Goal: Check status

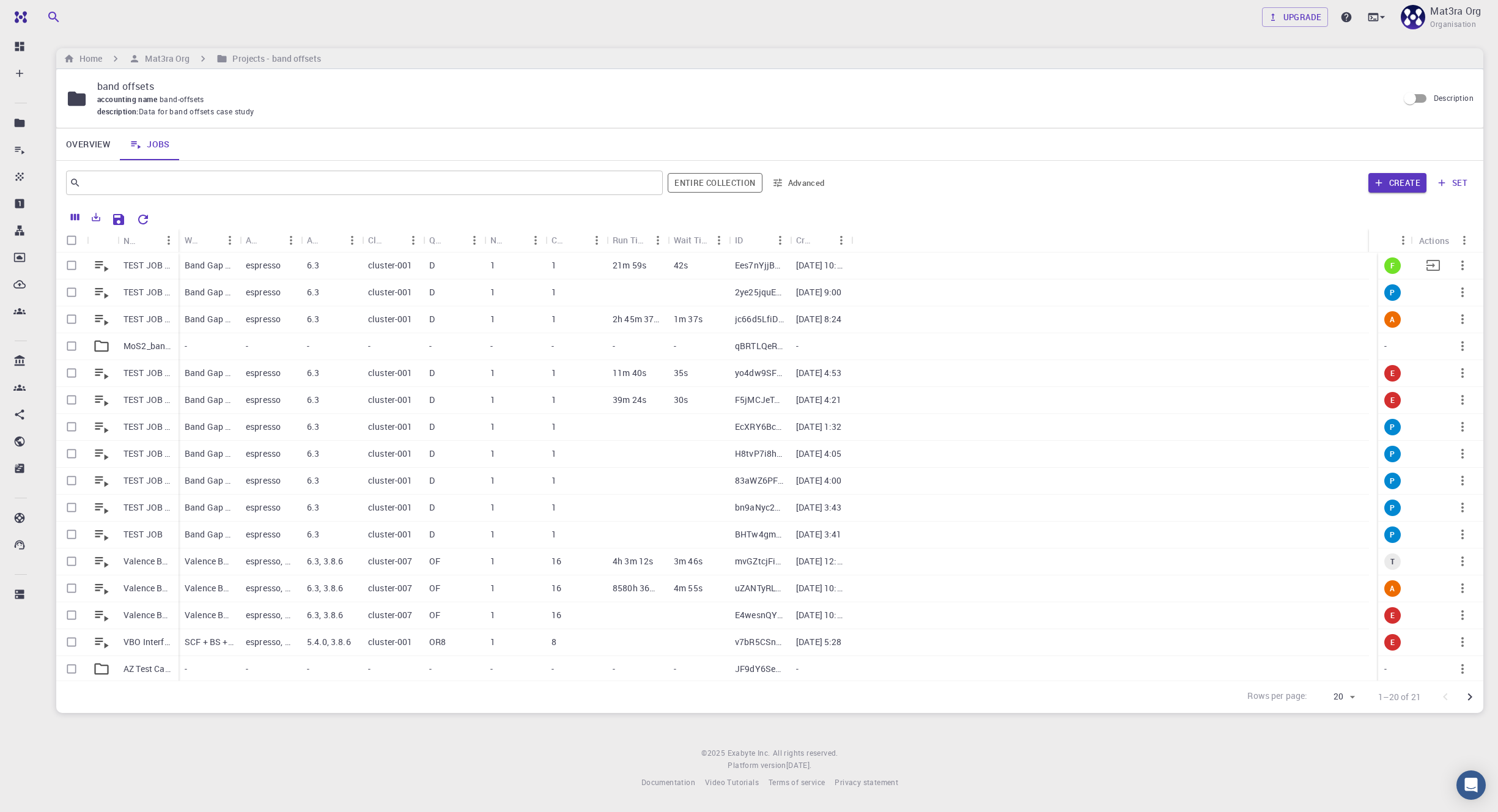
click at [158, 264] on p "TEST JOB BG [DATE] 22:50" at bounding box center [148, 265] width 49 height 12
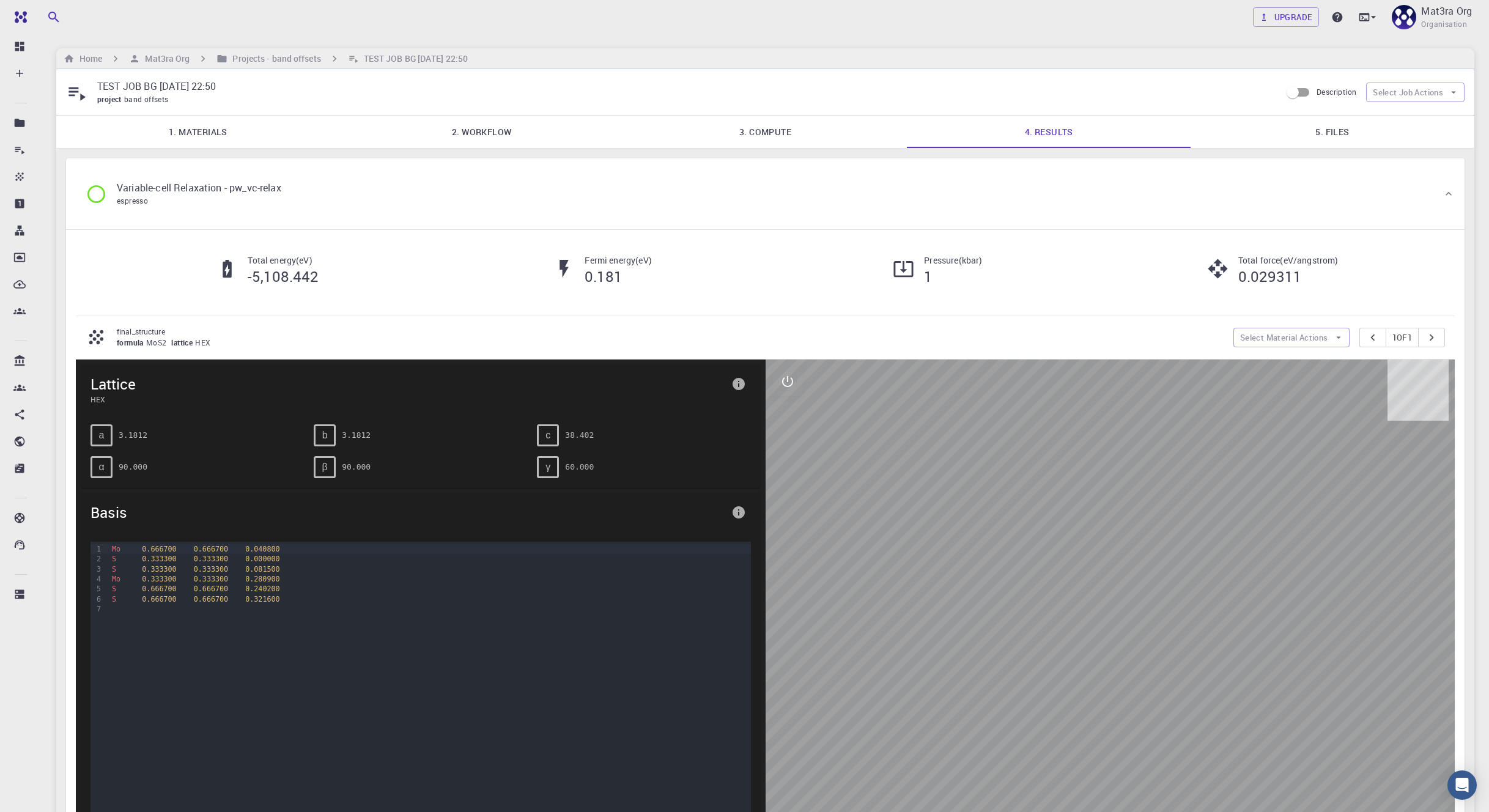
click at [501, 135] on link "2. Workflow" at bounding box center [482, 132] width 284 height 32
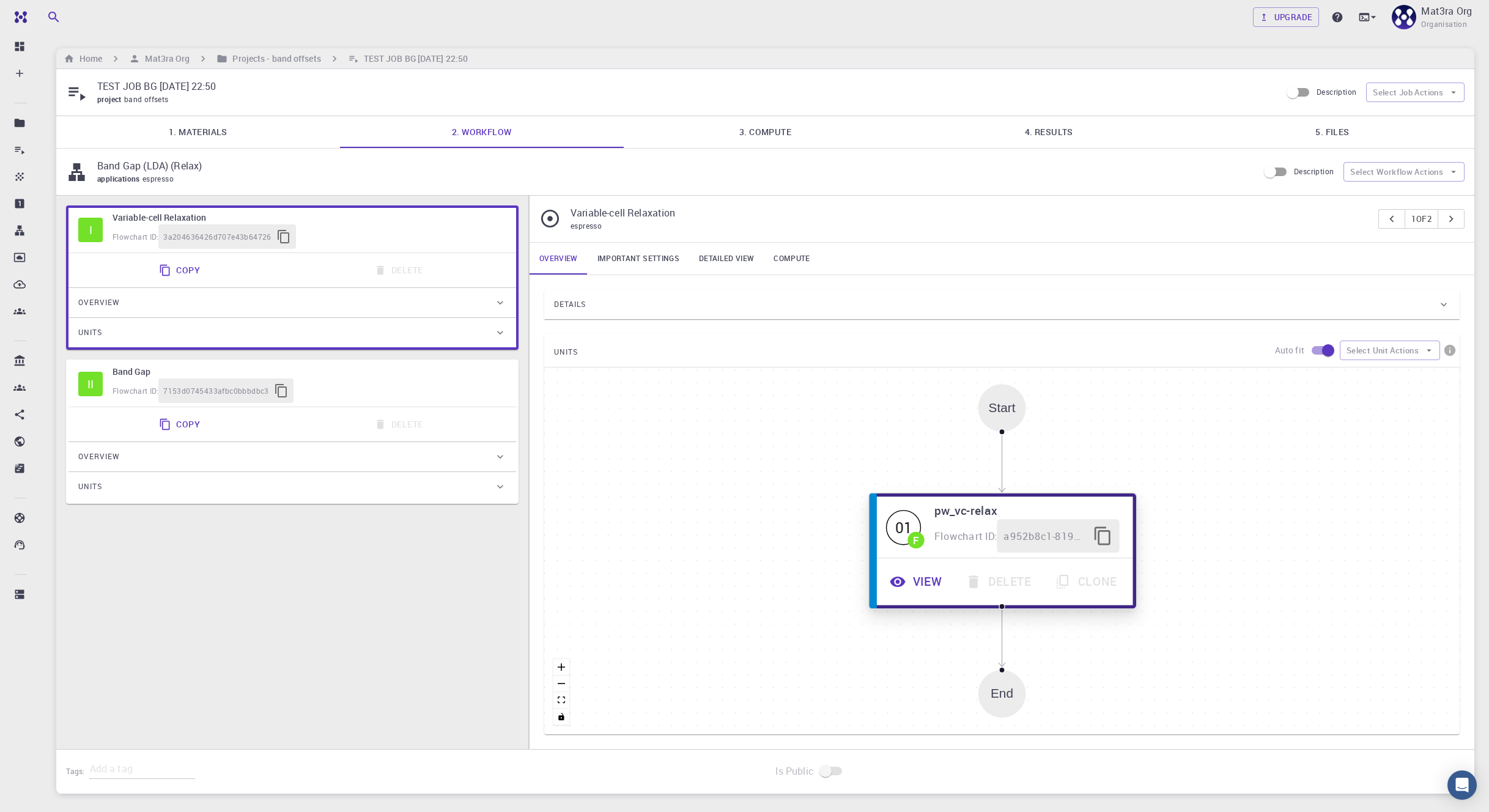
click at [915, 582] on button "View" at bounding box center [917, 582] width 76 height 33
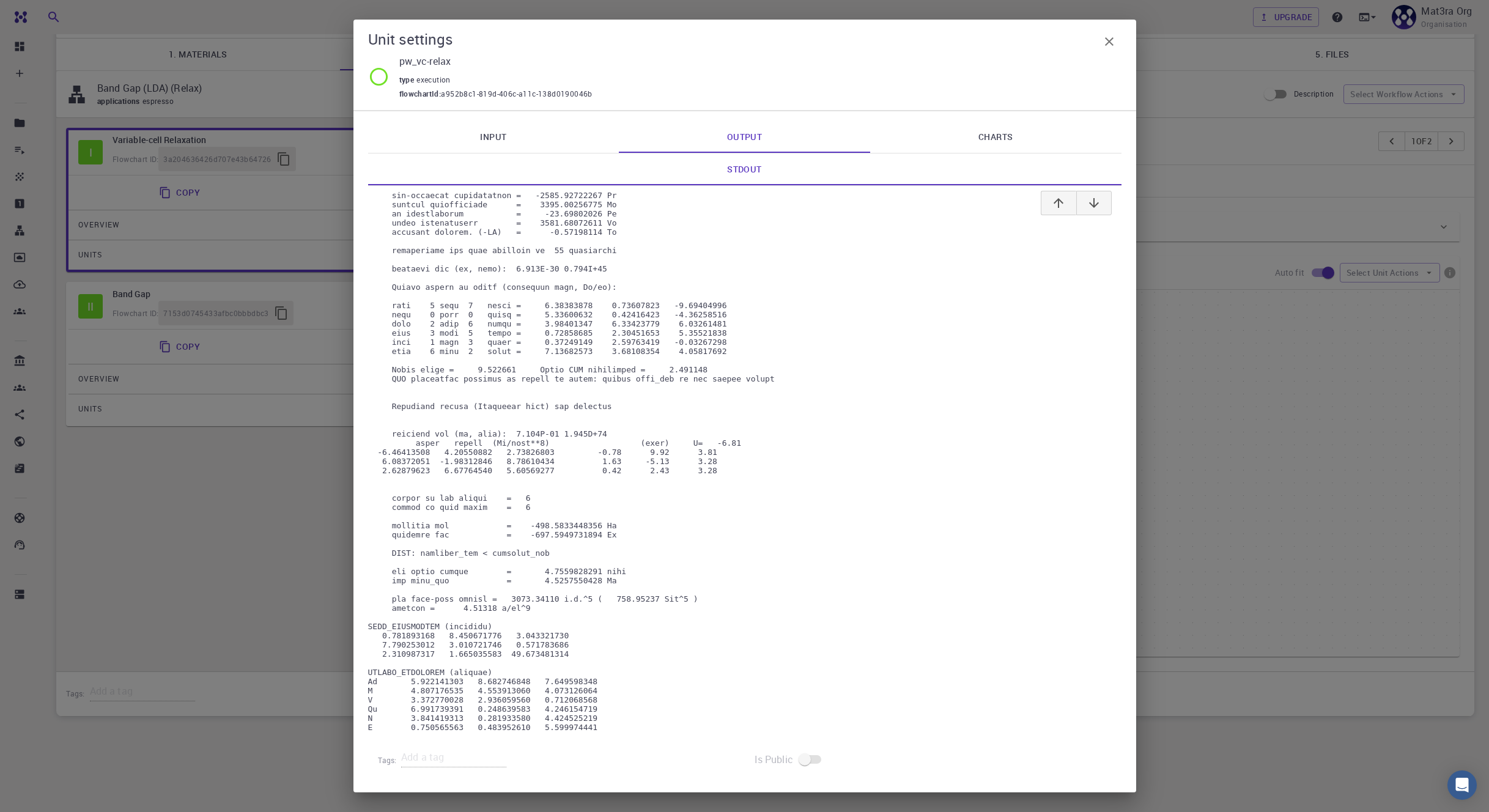
scroll to position [12864, 0]
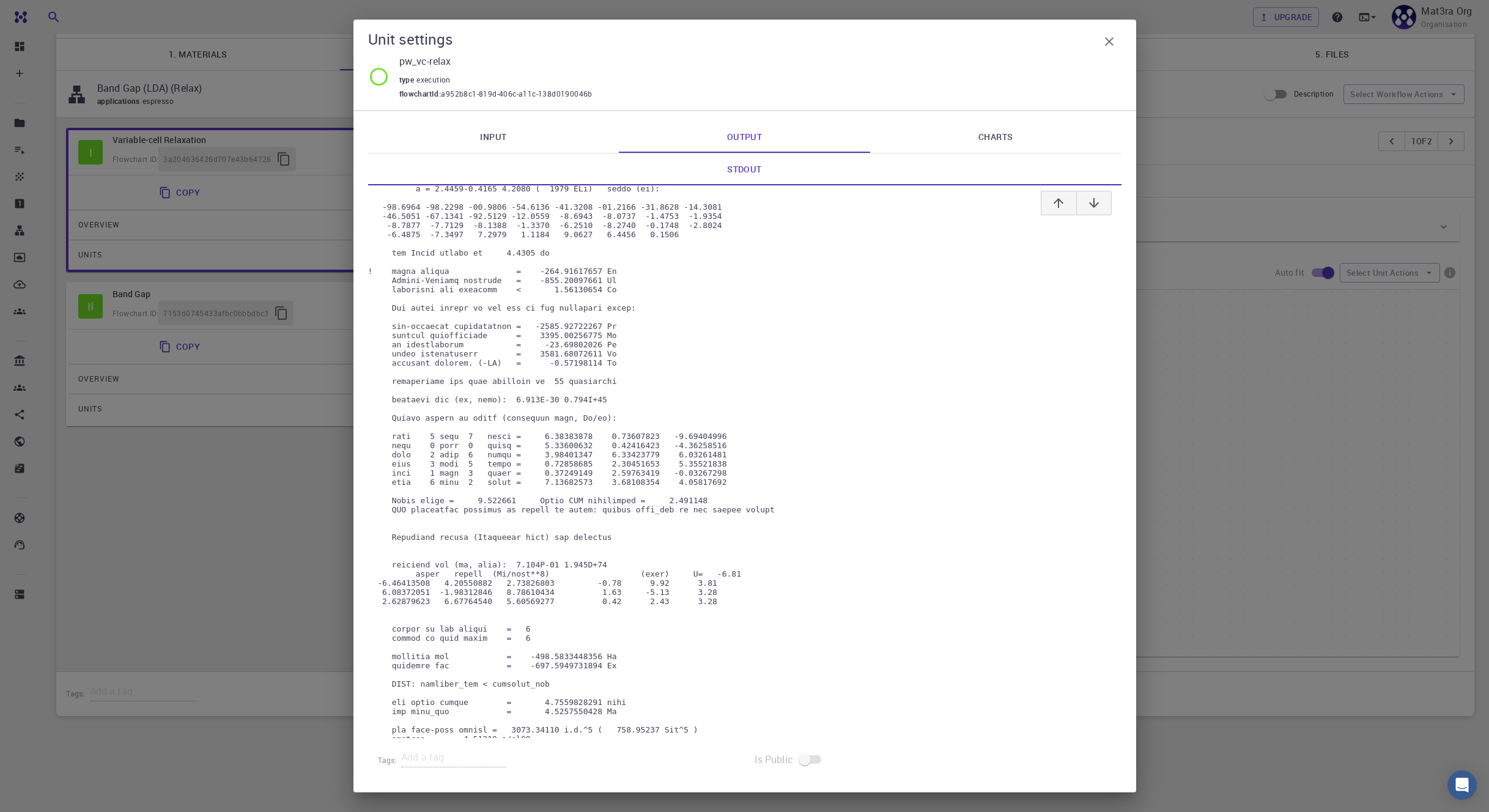
click at [1110, 44] on icon "button" at bounding box center [1110, 41] width 15 height 15
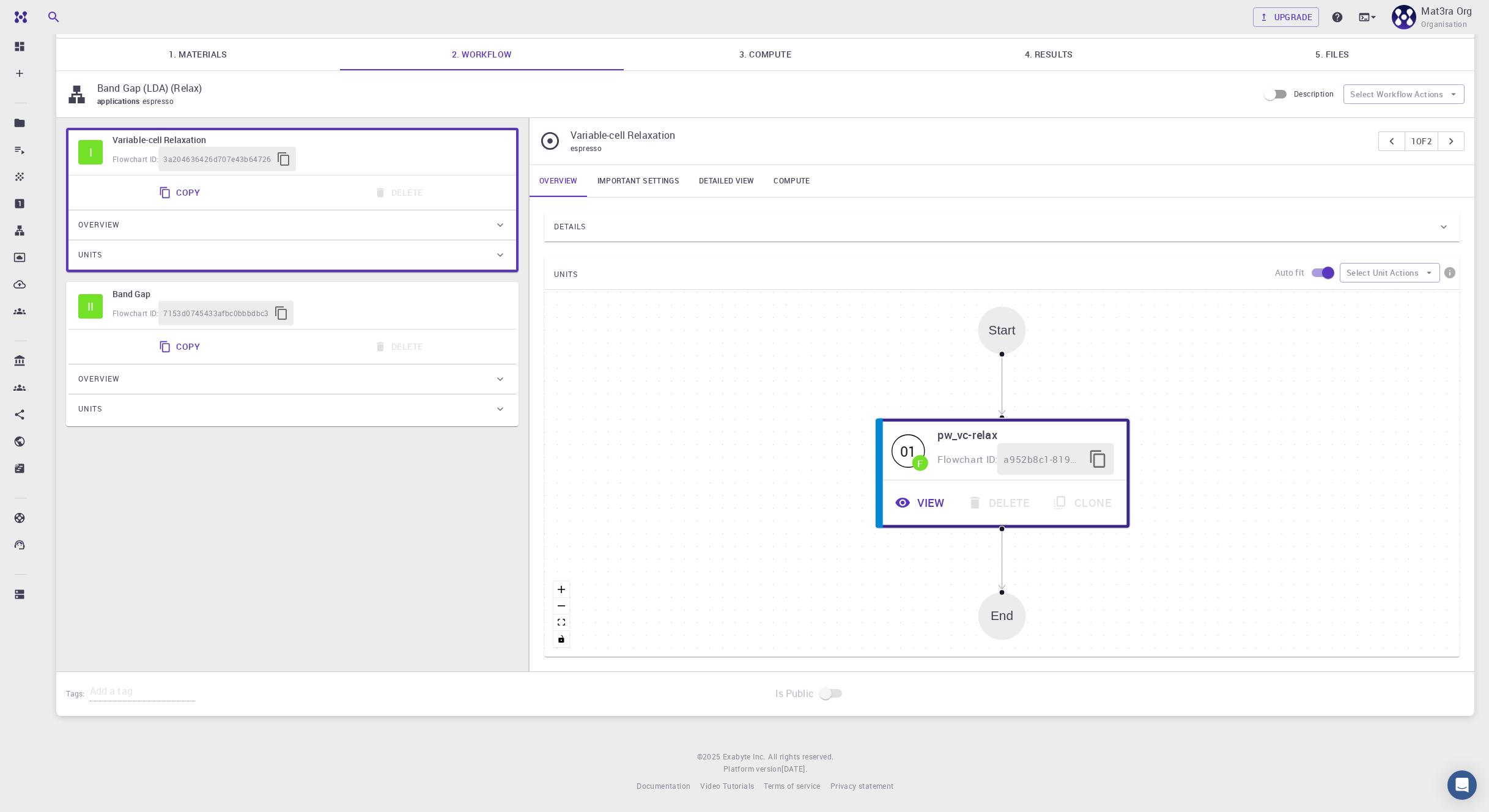
click at [313, 303] on div "Flowchart ID: 7153d0745433afbc0bbbdbc3" at bounding box center [309, 313] width 394 height 25
type input "DFT LDA PZ"
type input "/export/share/pseudo/mo/lda/pz/gbrv/1.0/us/mo_pz_gbrv_1.0.upf"
type input "/export/share/pseudo/s/lda/pz/gbrv/1.4/us/s_pz_gbrv_1.4.upf"
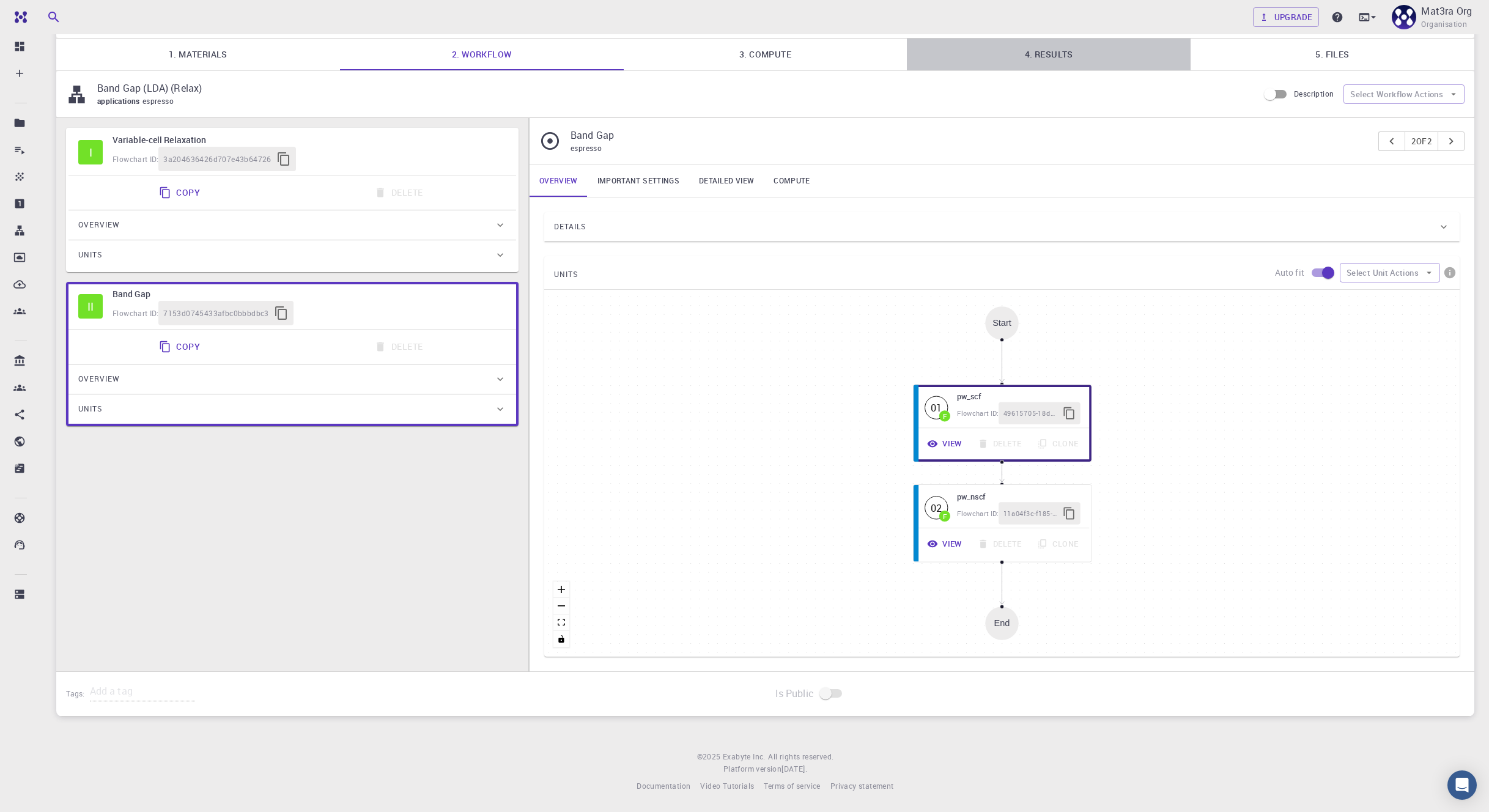
click at [1116, 54] on link "4. Results" at bounding box center [1049, 55] width 284 height 32
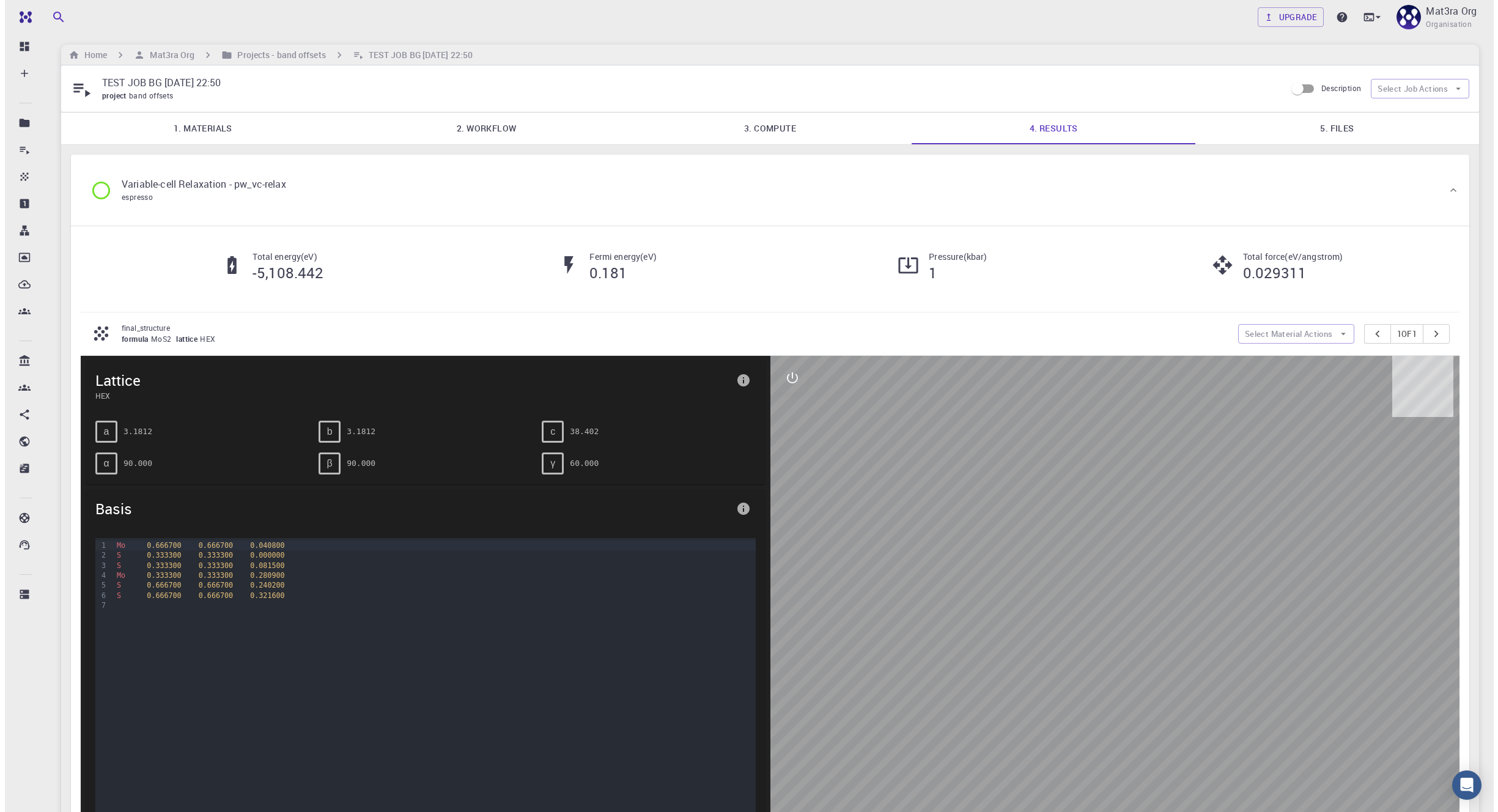
scroll to position [0, 0]
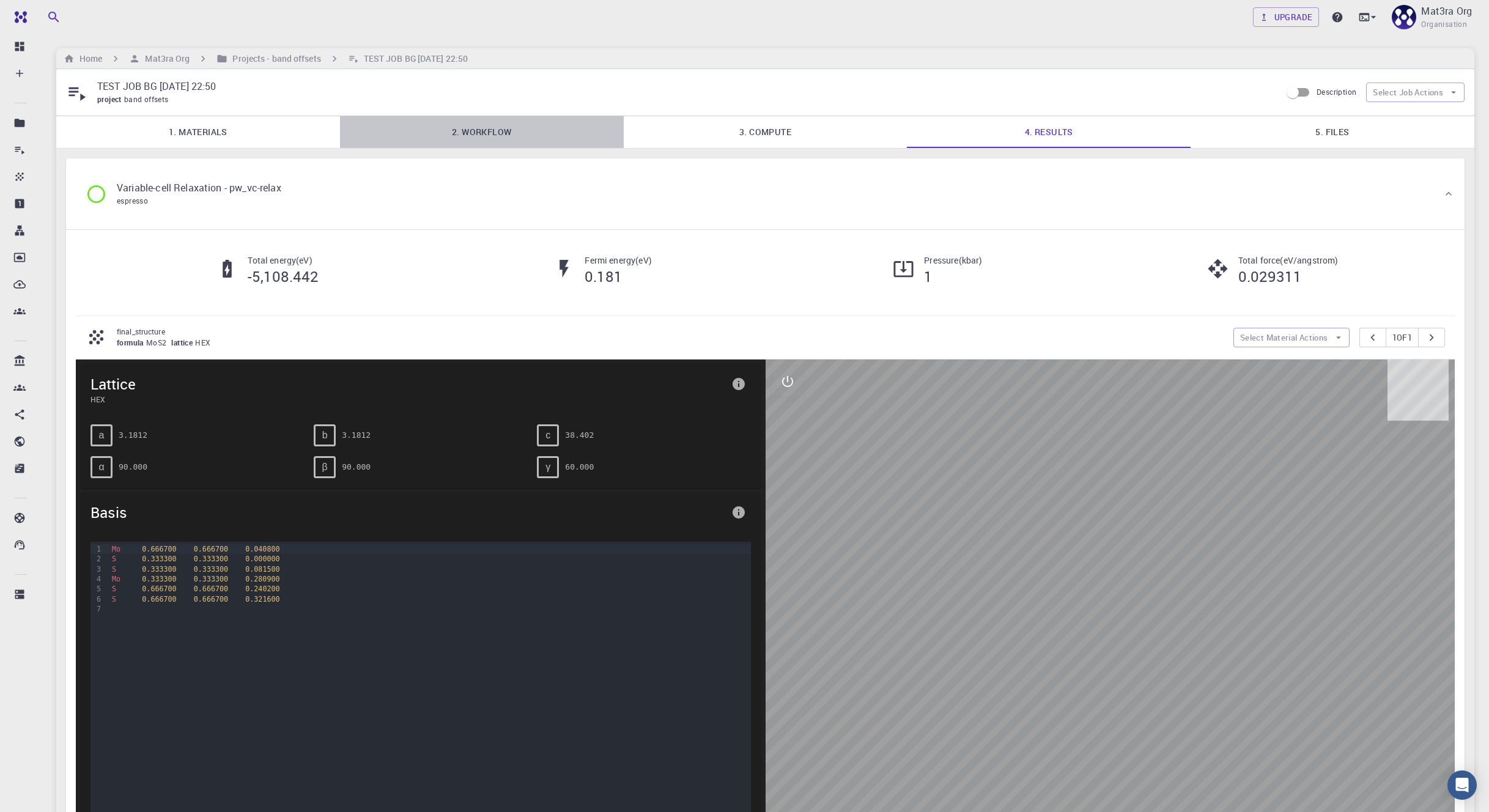
click at [520, 126] on link "2. Workflow" at bounding box center [482, 132] width 284 height 32
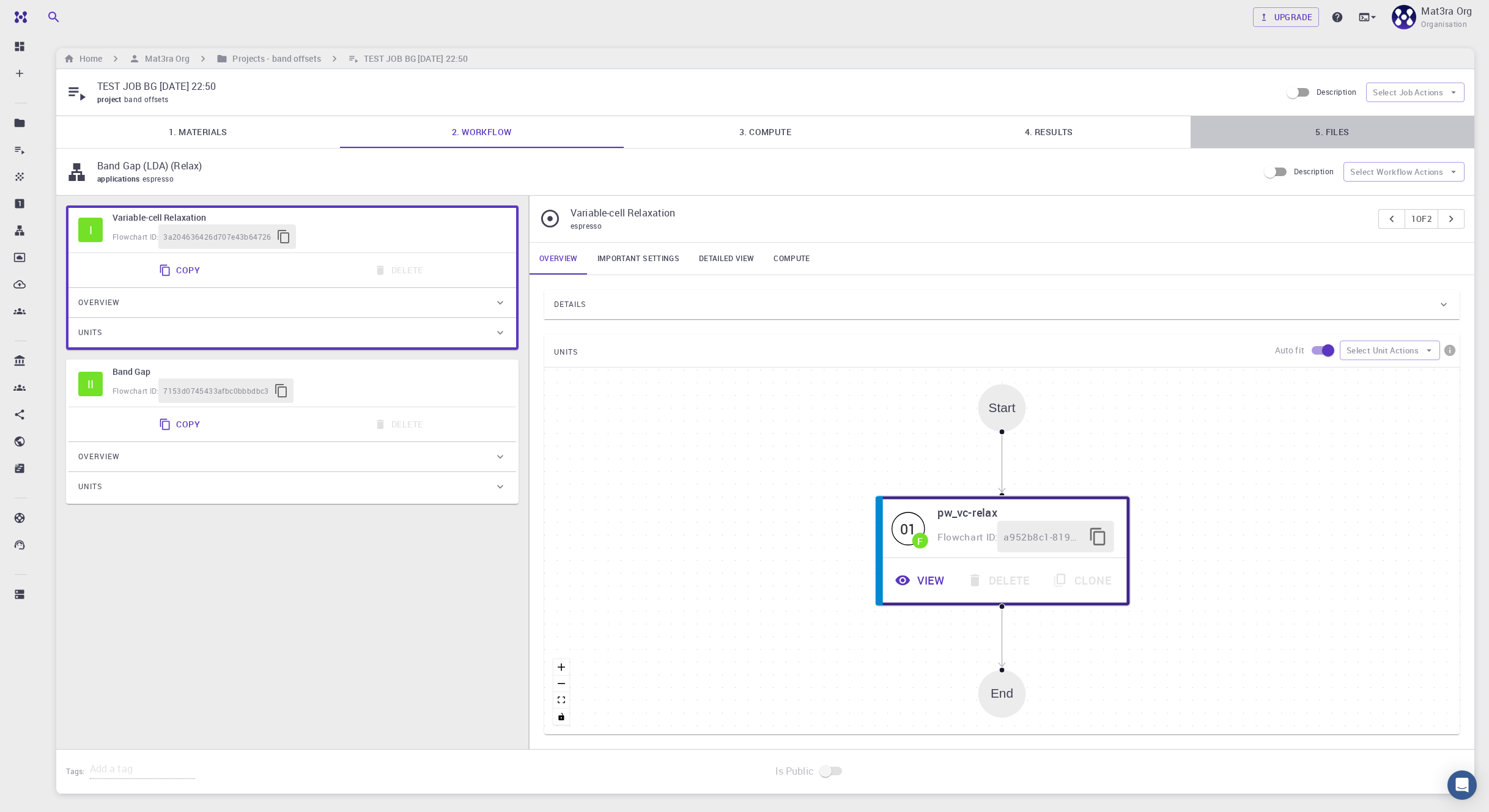
click at [1346, 124] on link "5. Files" at bounding box center [1332, 132] width 284 height 32
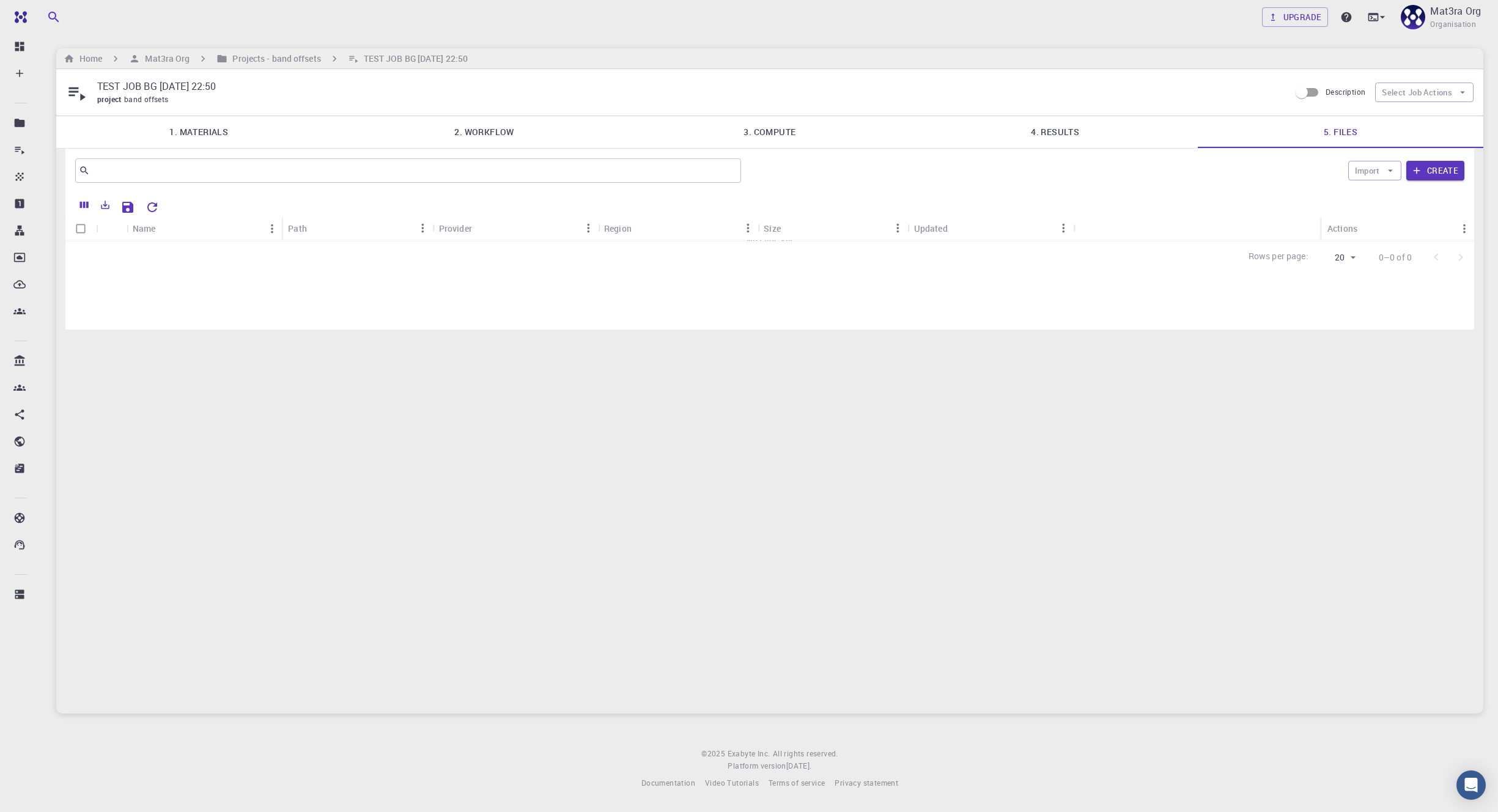
click at [942, 503] on div "TEST JOB BG [DATE] 22:50 project band offsets Description Select Job Actions 1.…" at bounding box center [769, 391] width 1427 height 644
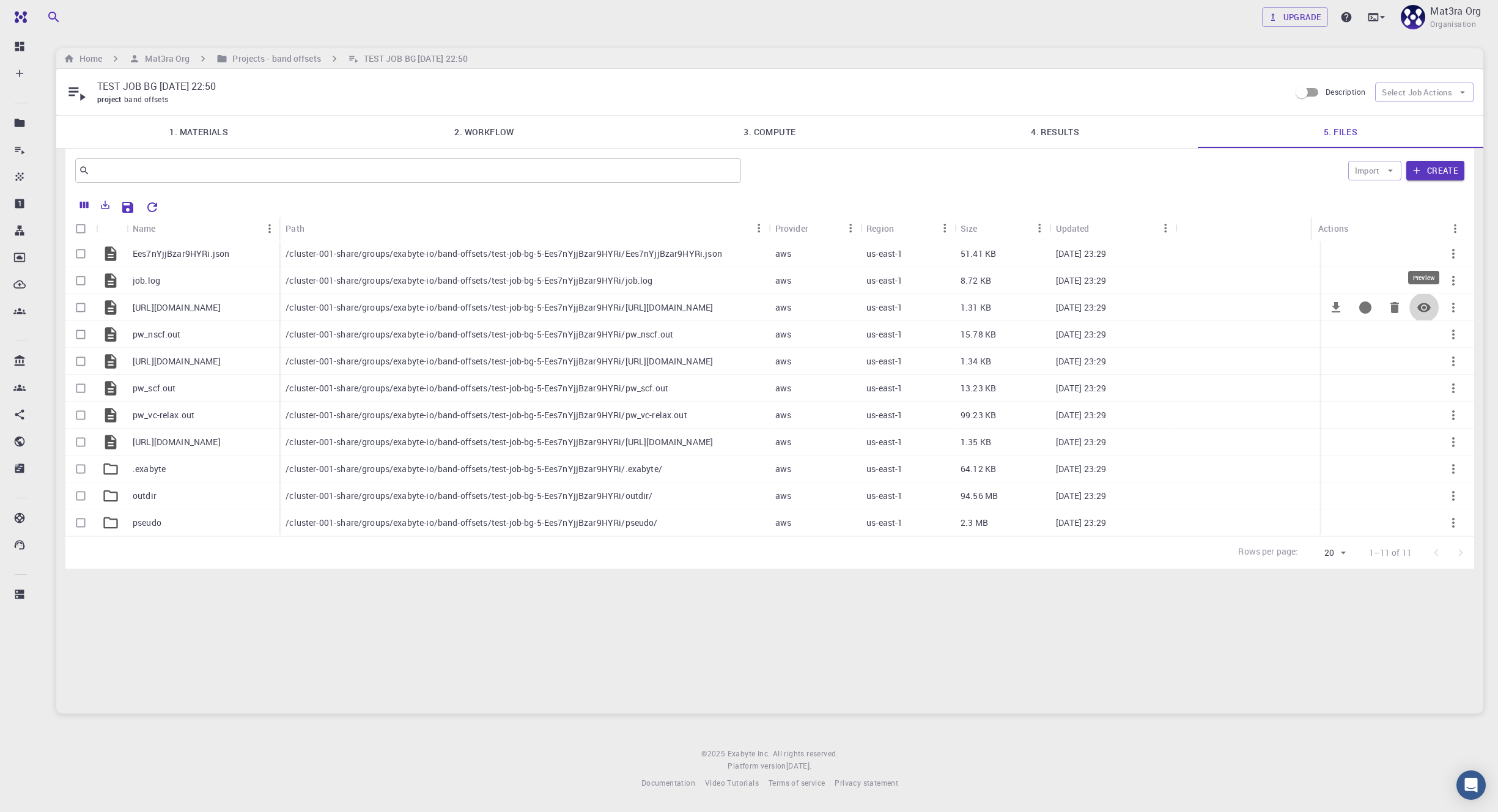
click at [1424, 302] on icon "Preview" at bounding box center [1424, 307] width 13 height 9
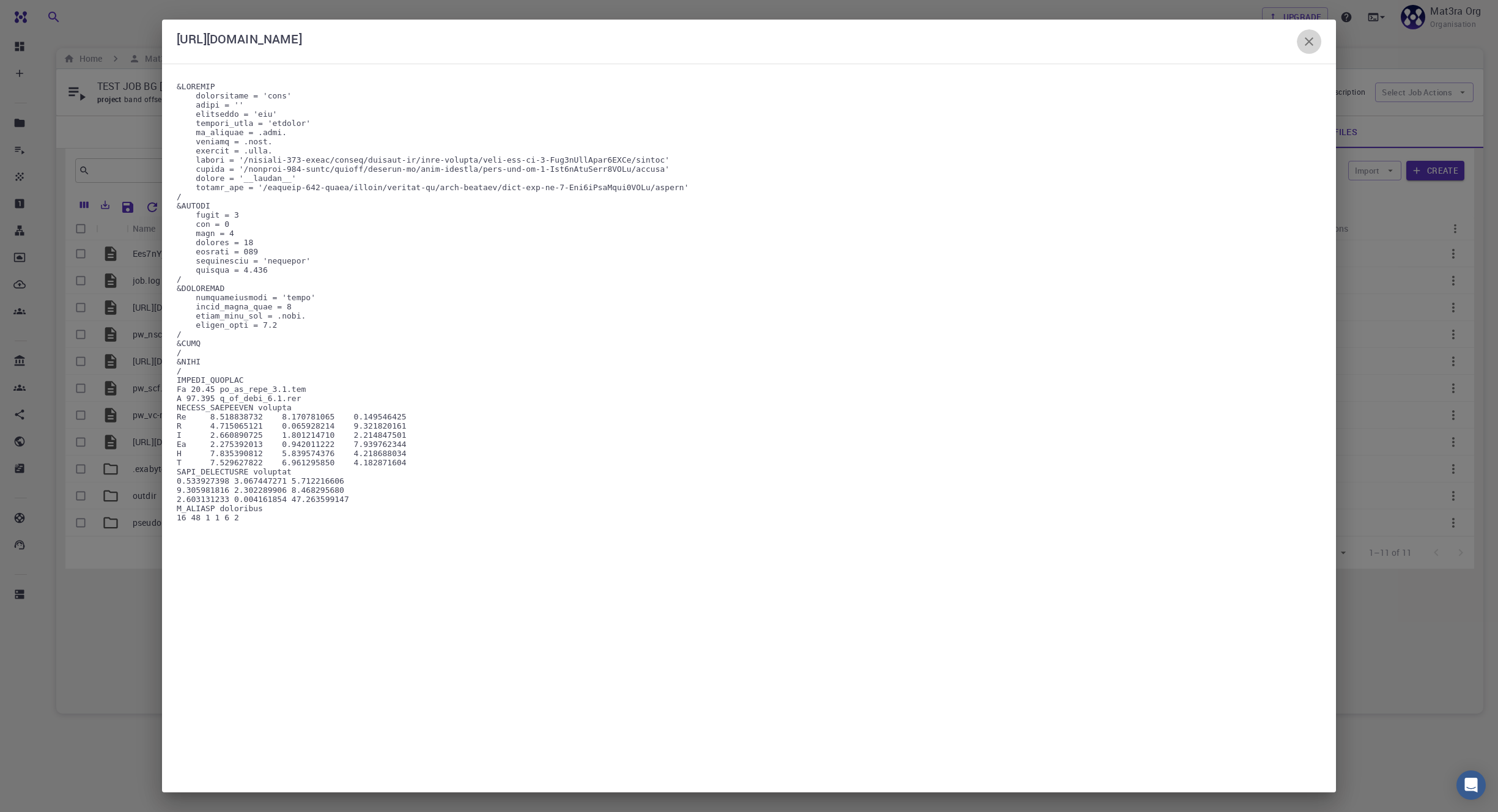
click at [1306, 41] on icon "button" at bounding box center [1309, 41] width 15 height 15
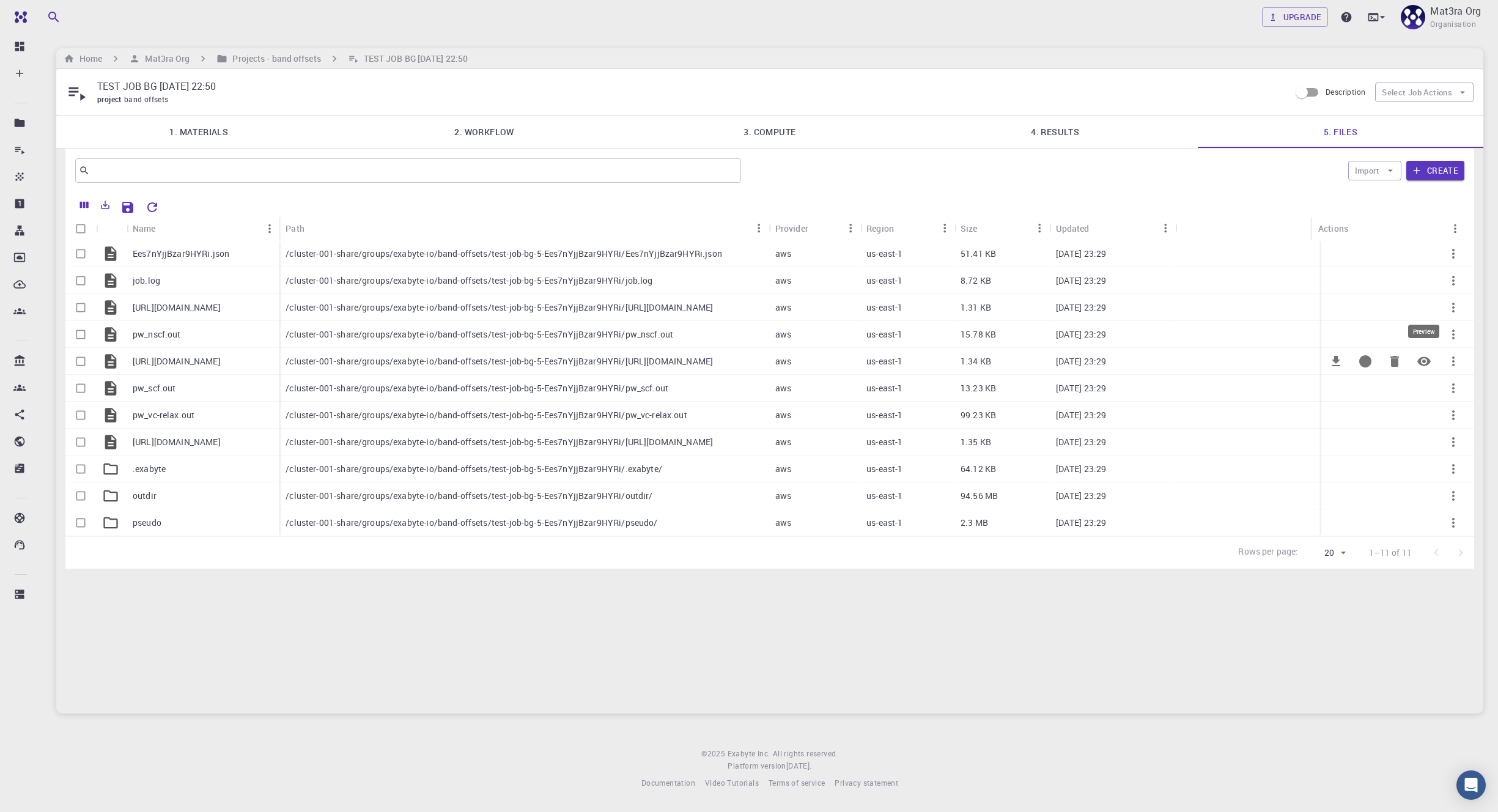
click at [1419, 361] on icon "Preview" at bounding box center [1424, 361] width 13 height 9
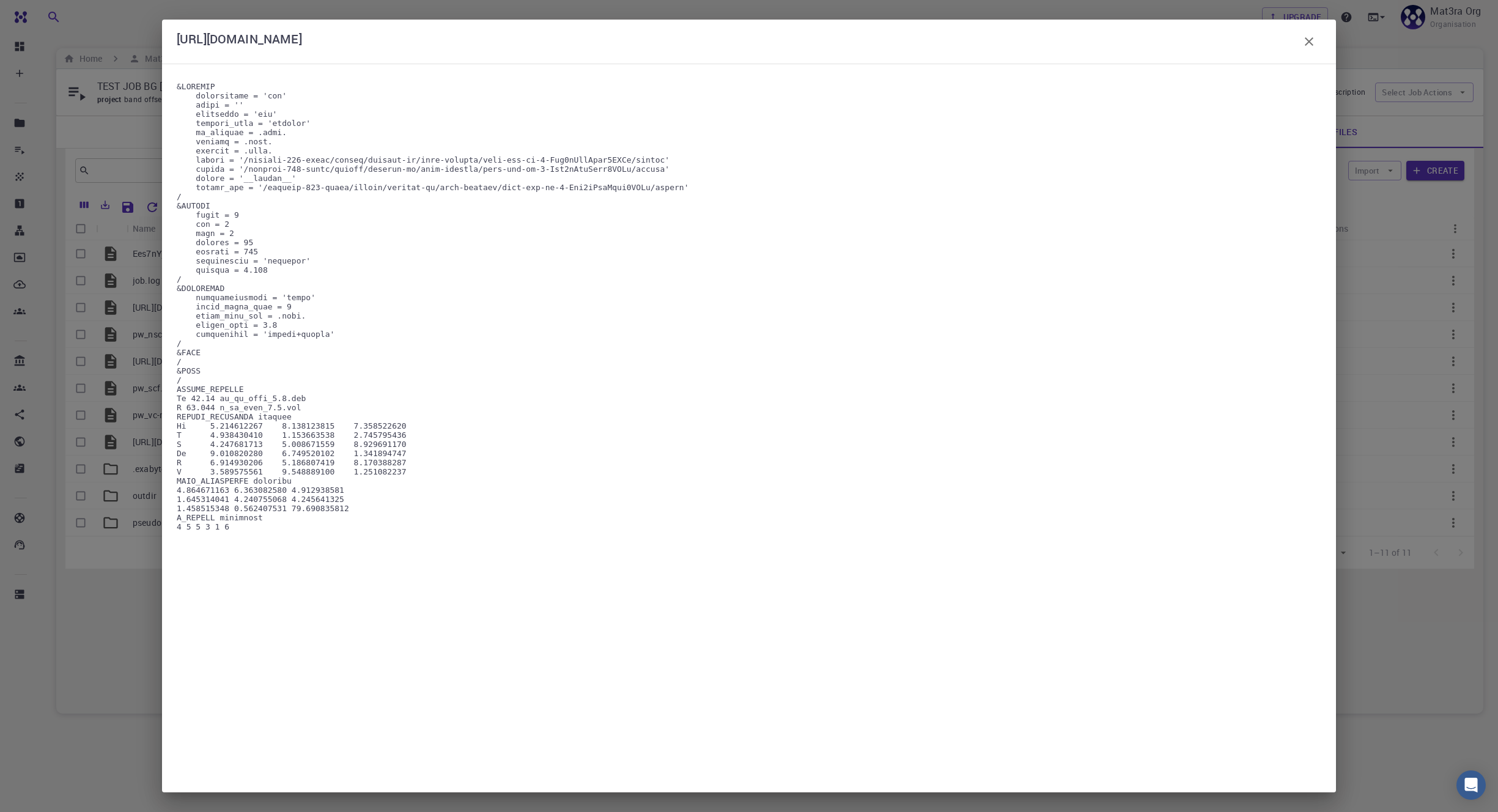
click at [1316, 42] on icon "button" at bounding box center [1309, 41] width 15 height 15
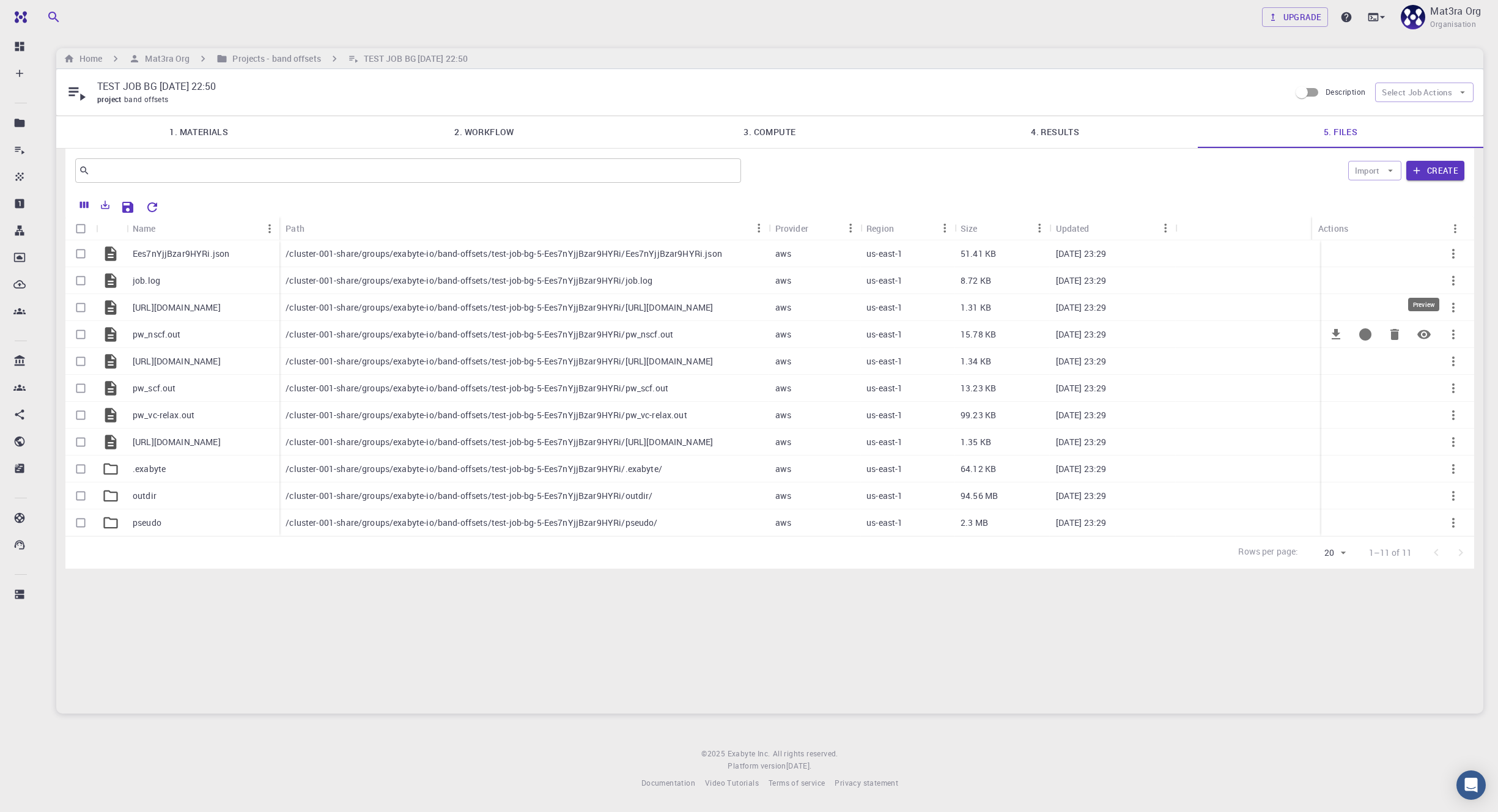
click at [1427, 340] on icon "Preview" at bounding box center [1424, 335] width 15 height 15
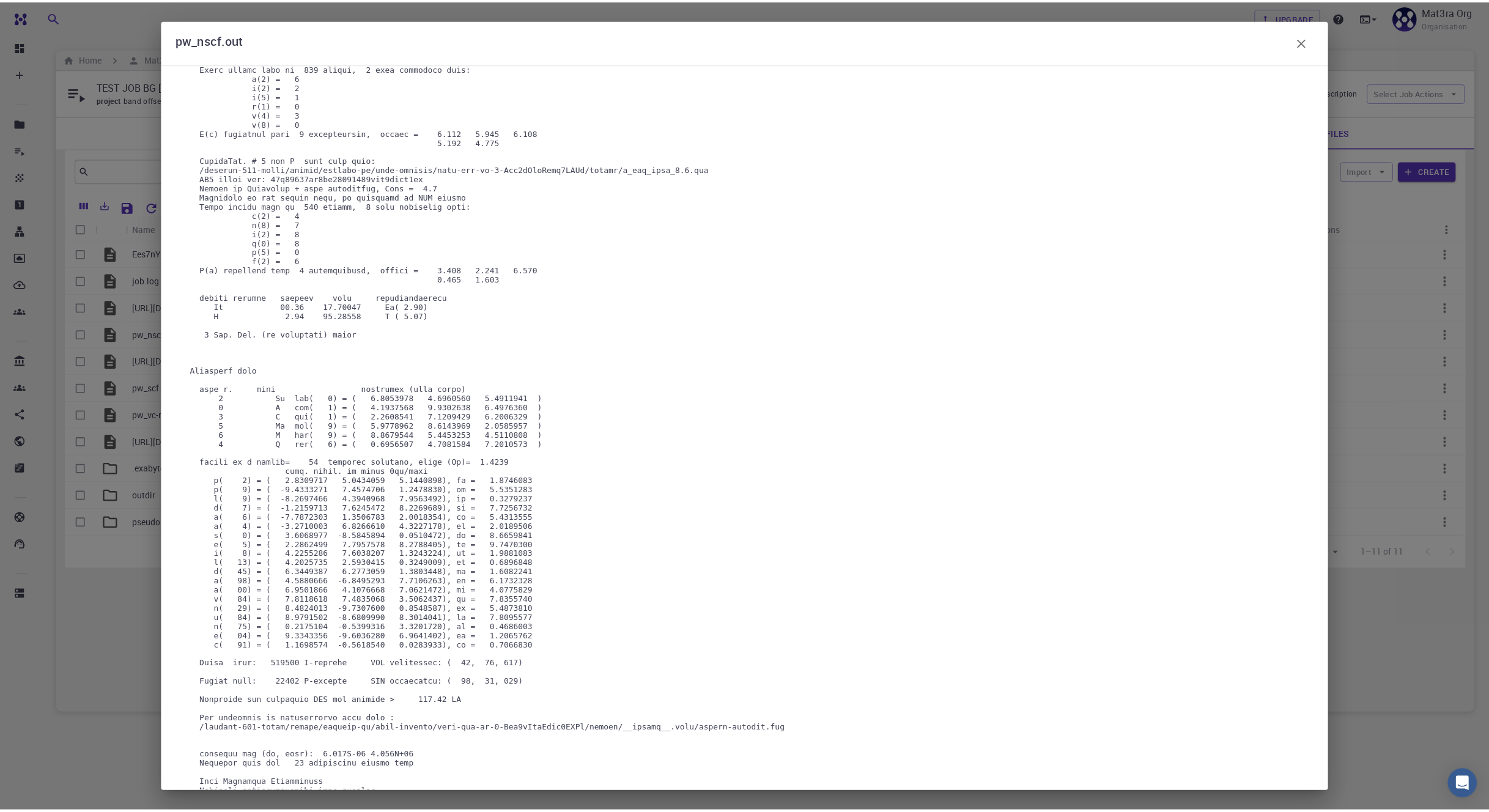
scroll to position [707, 0]
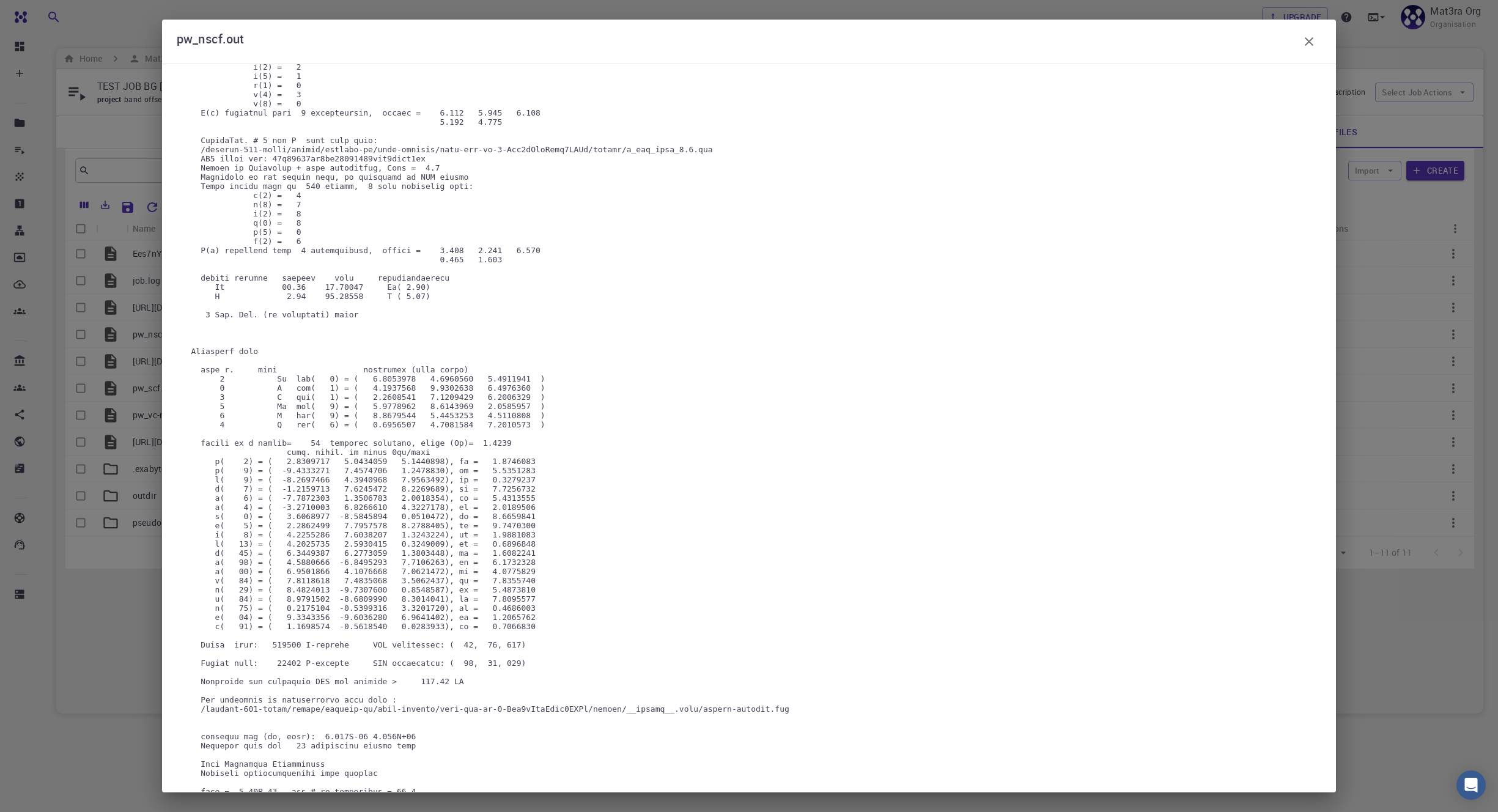
click at [1310, 41] on icon "button" at bounding box center [1309, 41] width 15 height 15
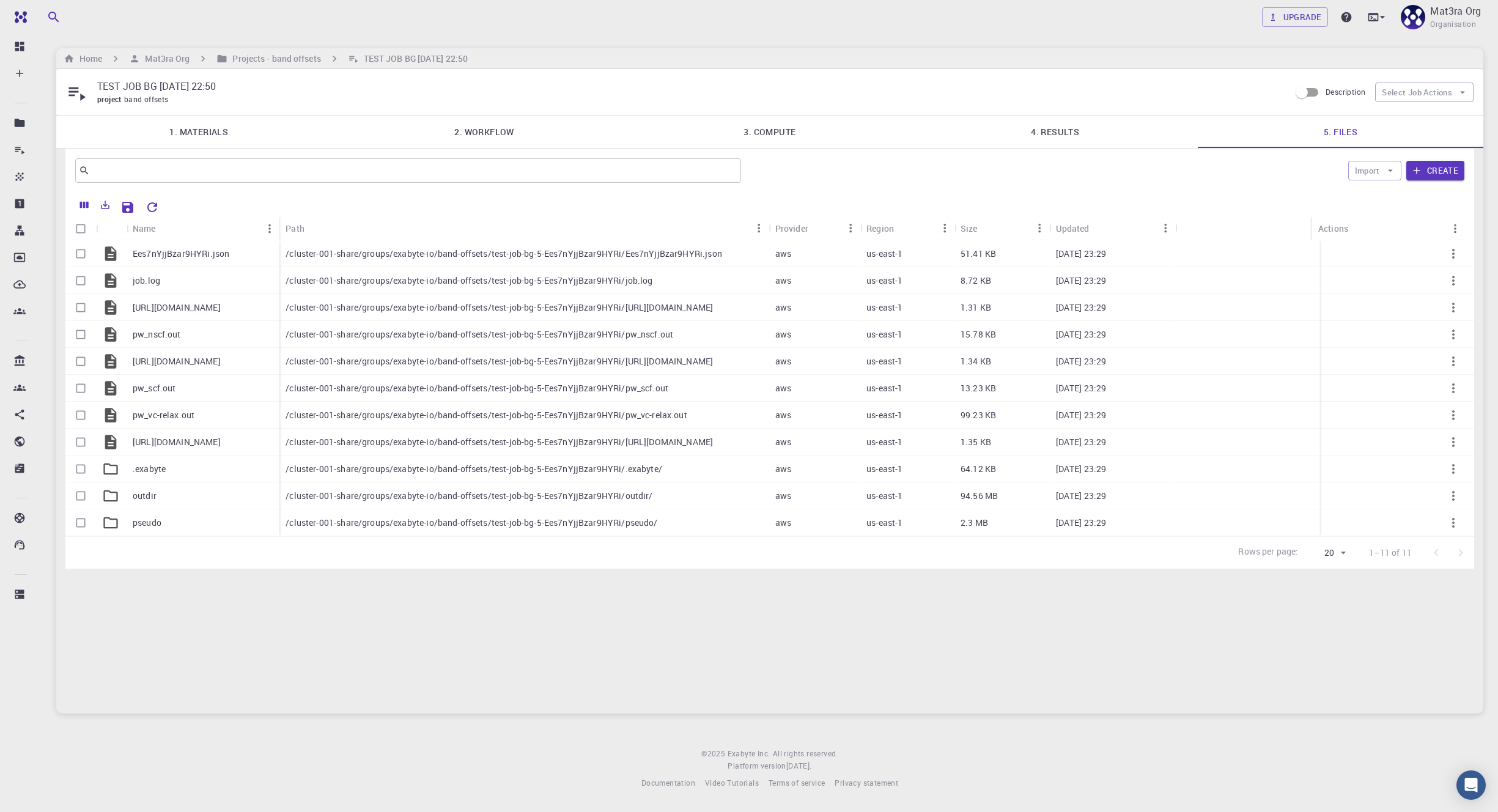
click at [1083, 134] on link "4. Results" at bounding box center [1055, 132] width 285 height 32
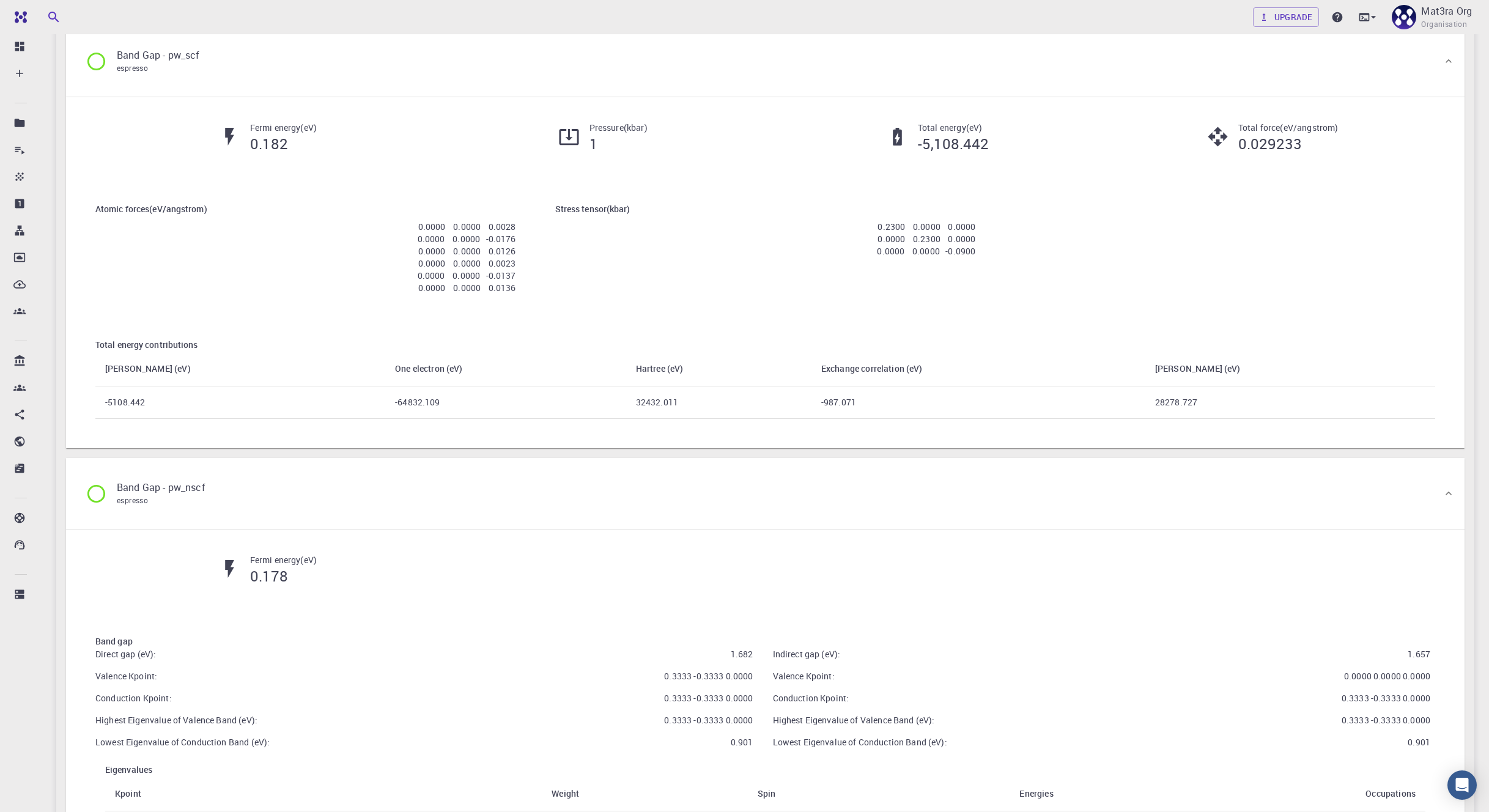
scroll to position [1202, 0]
